Goal: Task Accomplishment & Management: Use online tool/utility

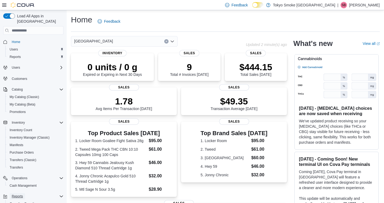
click at [19, 194] on span "Reports" at bounding box center [17, 196] width 11 height 4
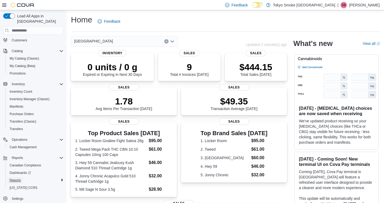
click at [15, 178] on span "Reports" at bounding box center [15, 180] width 11 height 4
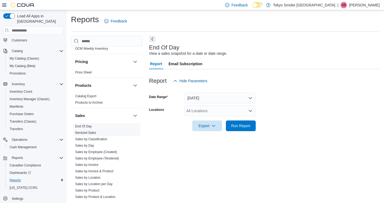
scroll to position [274, 0]
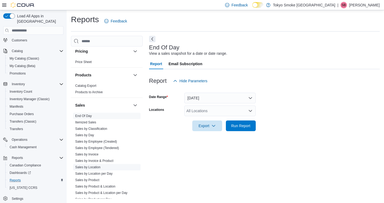
click at [90, 166] on link "Sales by Location" at bounding box center [87, 167] width 25 height 4
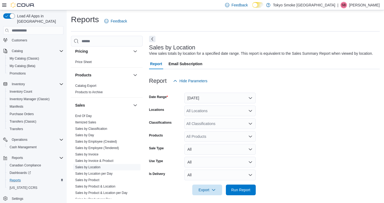
scroll to position [9, 0]
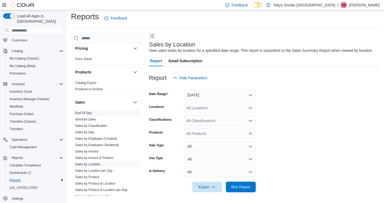
click at [86, 111] on span "End Of Day" at bounding box center [83, 113] width 17 height 4
click at [85, 111] on link "End Of Day" at bounding box center [83, 113] width 17 height 4
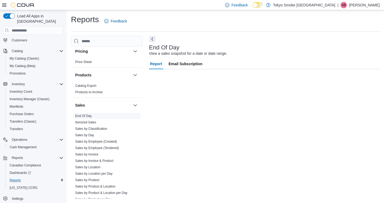
scroll to position [0, 0]
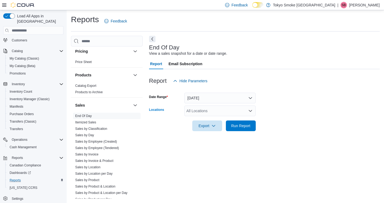
click at [197, 112] on div "All Locations" at bounding box center [220, 110] width 72 height 11
click at [211, 96] on button "[DATE]" at bounding box center [220, 98] width 72 height 11
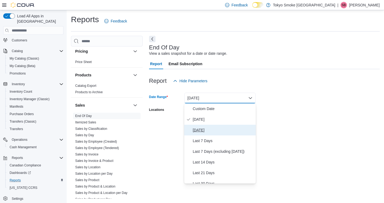
click at [201, 128] on span "[DATE]" at bounding box center [223, 130] width 61 height 6
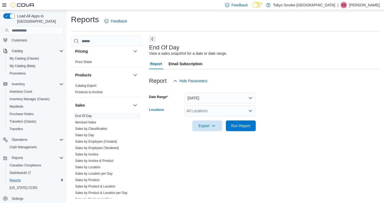
click at [201, 111] on div "All Locations" at bounding box center [220, 110] width 72 height 11
type input "***"
click at [207, 119] on span "[GEOGRAPHIC_DATA]" at bounding box center [218, 119] width 39 height 5
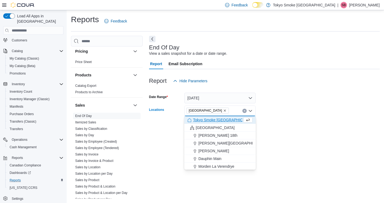
click at [263, 133] on div at bounding box center [264, 134] width 231 height 6
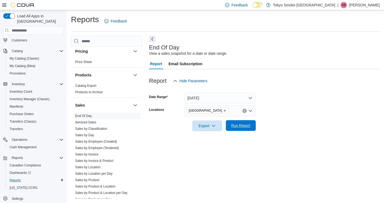
click at [248, 124] on span "Run Report" at bounding box center [240, 125] width 19 height 5
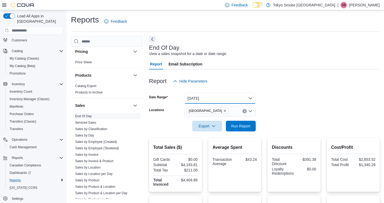
click at [224, 95] on button "[DATE]" at bounding box center [220, 98] width 72 height 11
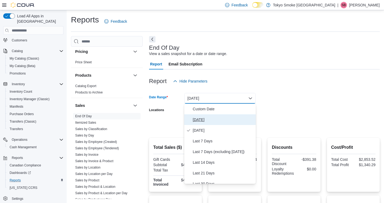
click at [199, 117] on span "[DATE]" at bounding box center [223, 119] width 61 height 6
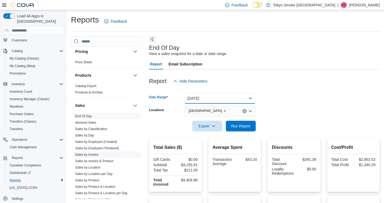
scroll to position [315, 0]
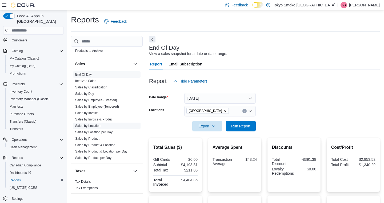
click at [89, 126] on link "Sales by Location" at bounding box center [87, 126] width 25 height 4
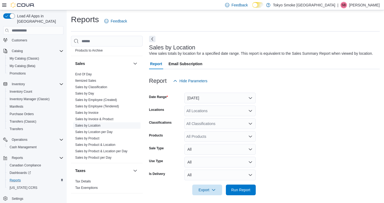
scroll to position [9, 0]
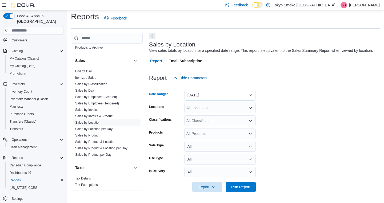
click at [209, 98] on button "[DATE]" at bounding box center [220, 95] width 72 height 11
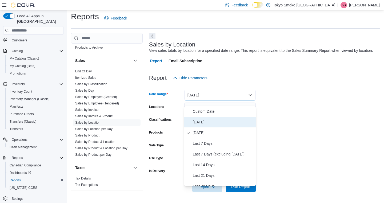
click at [212, 119] on span "[DATE]" at bounding box center [223, 122] width 61 height 6
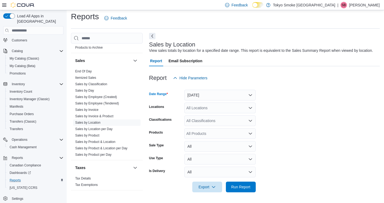
click at [212, 110] on div "All Locations" at bounding box center [220, 107] width 72 height 11
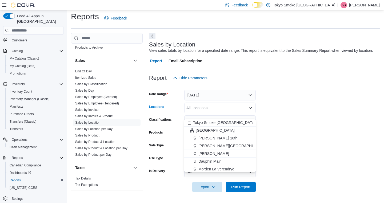
click at [210, 128] on span "[GEOGRAPHIC_DATA]" at bounding box center [215, 130] width 39 height 5
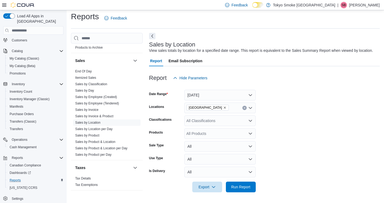
click at [296, 146] on form "Date Range [DATE] Locations [GEOGRAPHIC_DATA] Classifications All Classificatio…" at bounding box center [264, 137] width 231 height 109
click at [239, 188] on span "Run Report" at bounding box center [240, 186] width 19 height 5
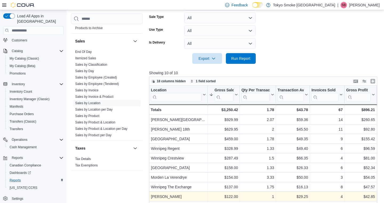
scroll to position [177, 0]
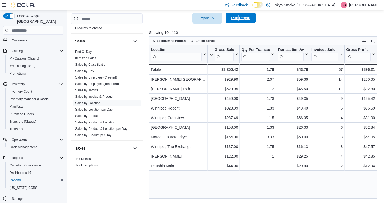
click at [239, 18] on span "Run Report" at bounding box center [240, 17] width 19 height 5
